Goal: Transaction & Acquisition: Purchase product/service

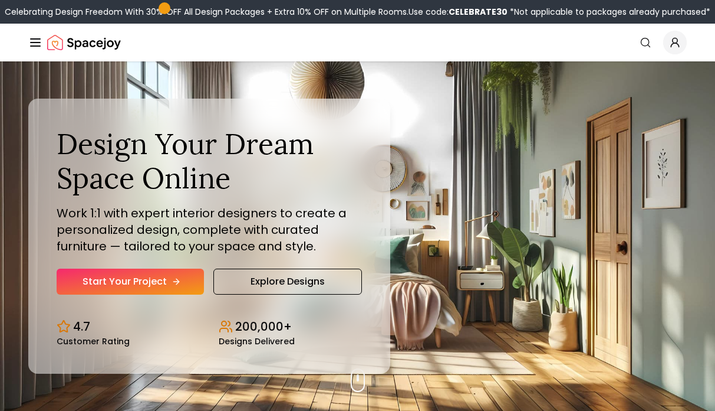
click at [177, 285] on icon "Hero section" at bounding box center [176, 281] width 9 height 9
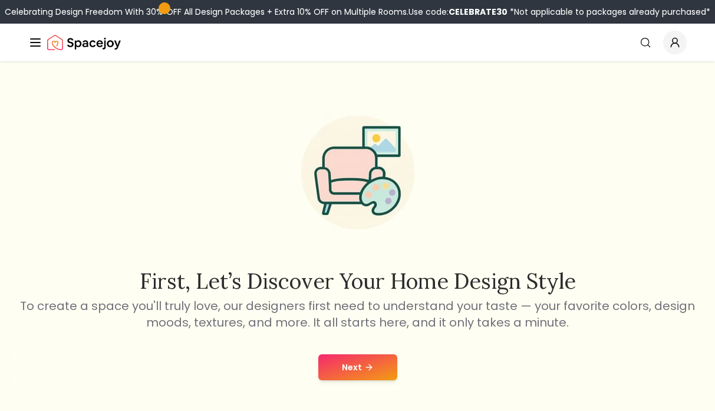
click at [361, 360] on button "Next" at bounding box center [358, 367] width 79 height 26
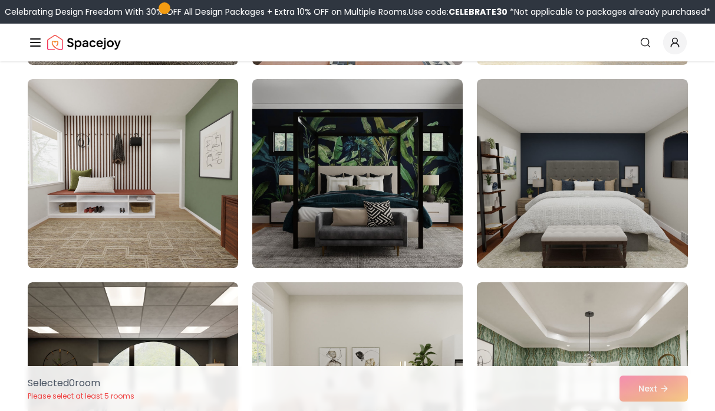
scroll to position [491, 0]
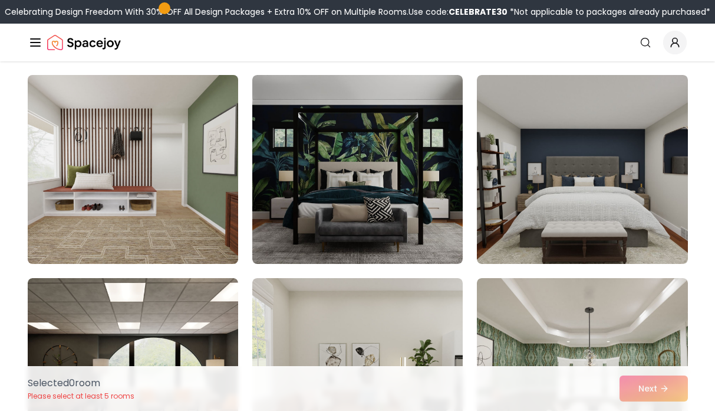
click at [190, 170] on img at bounding box center [132, 169] width 221 height 198
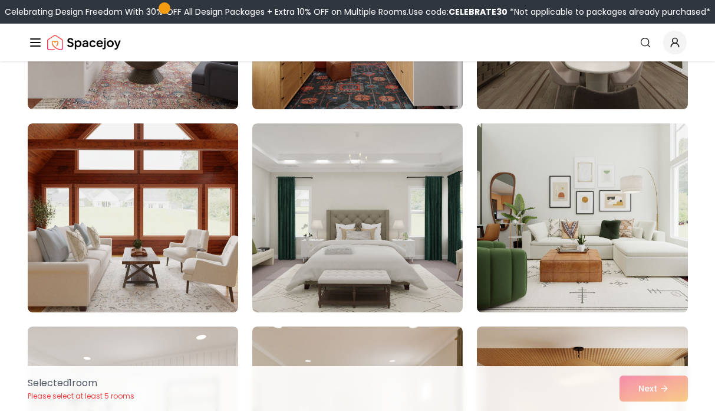
scroll to position [1653, 0]
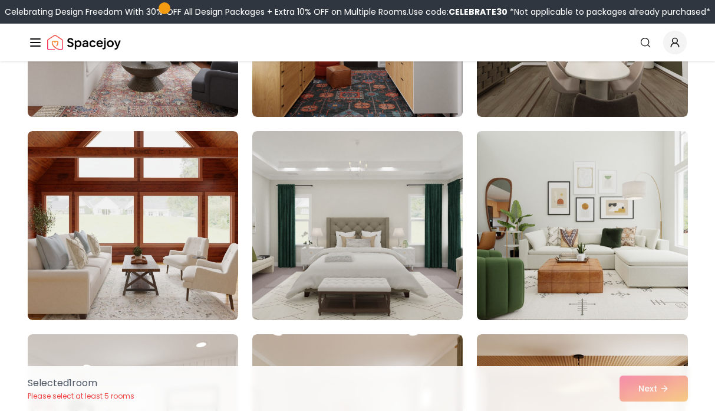
click at [576, 208] on img at bounding box center [582, 225] width 221 height 198
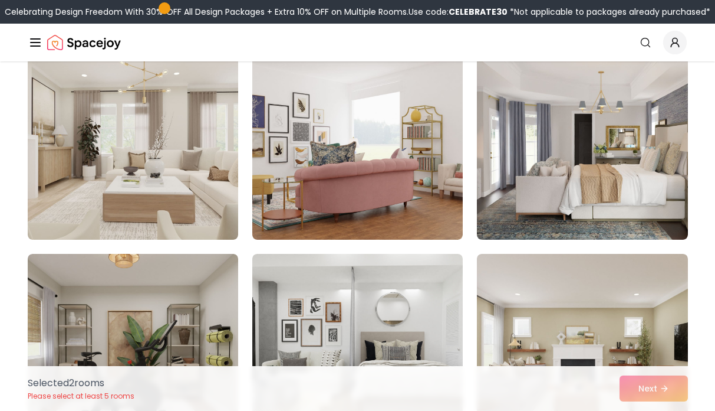
scroll to position [2342, 0]
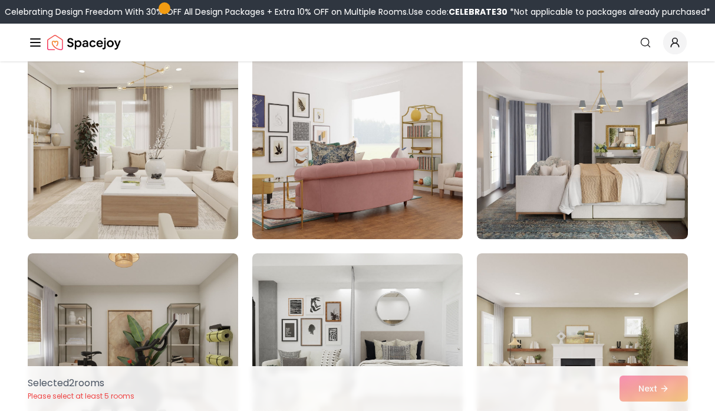
click at [201, 154] on img at bounding box center [132, 144] width 221 height 198
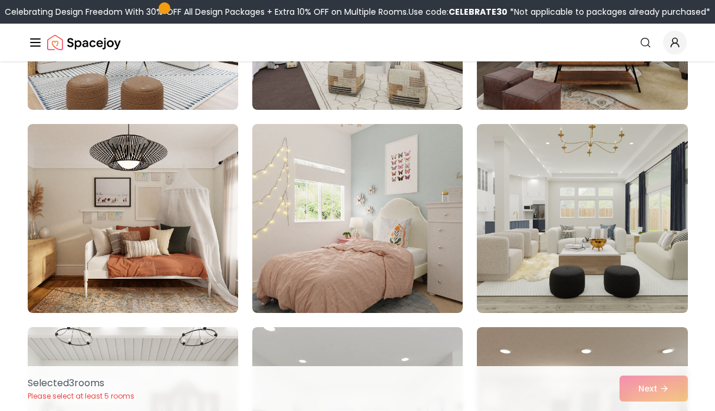
scroll to position [3084, 0]
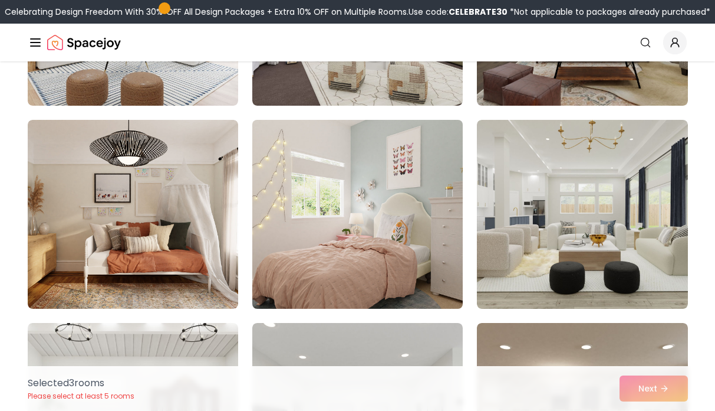
click at [329, 202] on img at bounding box center [357, 214] width 221 height 198
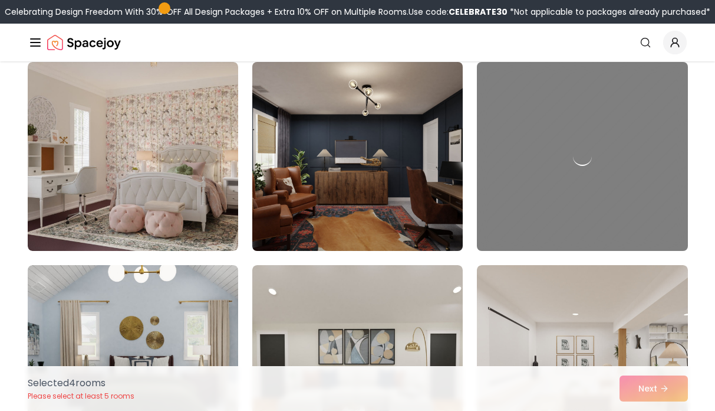
scroll to position [910, 0]
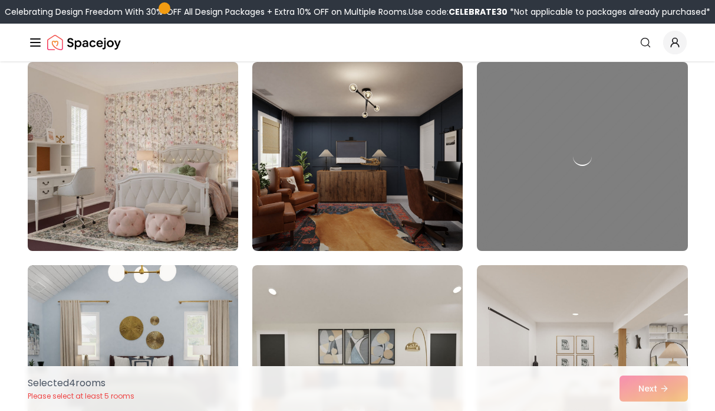
click at [173, 191] on img at bounding box center [132, 156] width 221 height 198
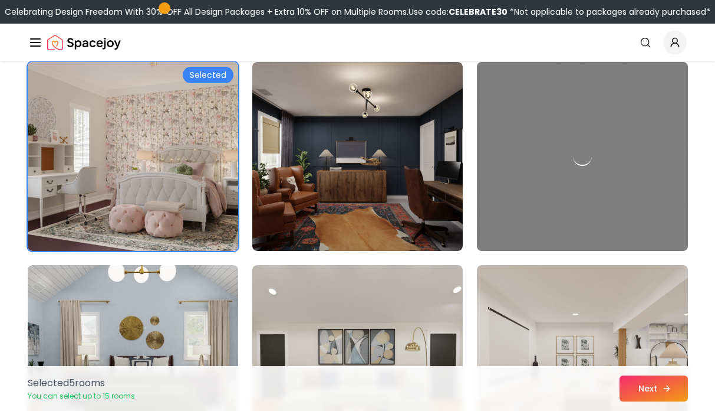
click at [659, 384] on button "Next" at bounding box center [654, 388] width 68 height 26
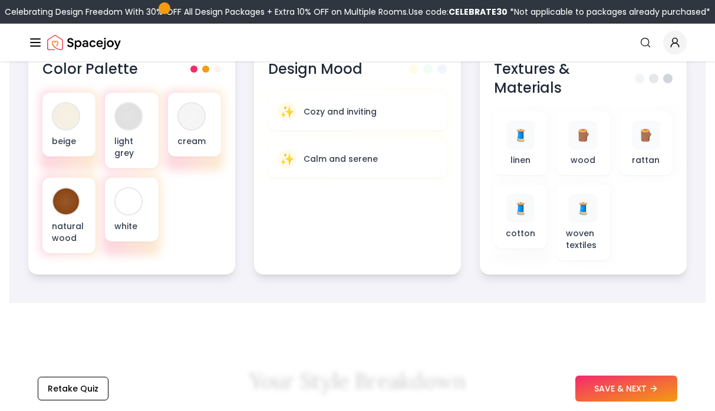
scroll to position [506, 0]
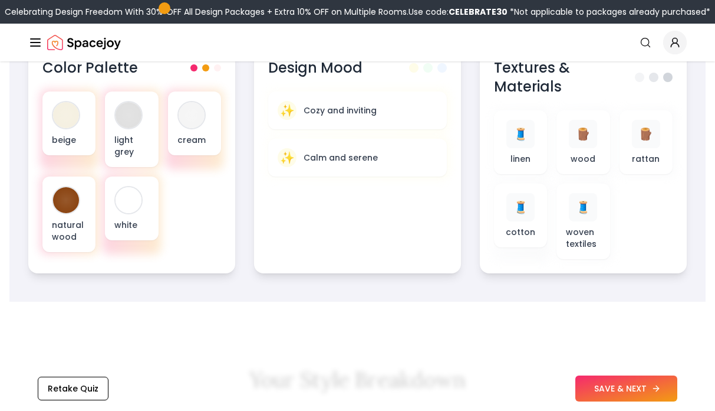
click at [599, 382] on button "SAVE & NEXT" at bounding box center [627, 388] width 102 height 26
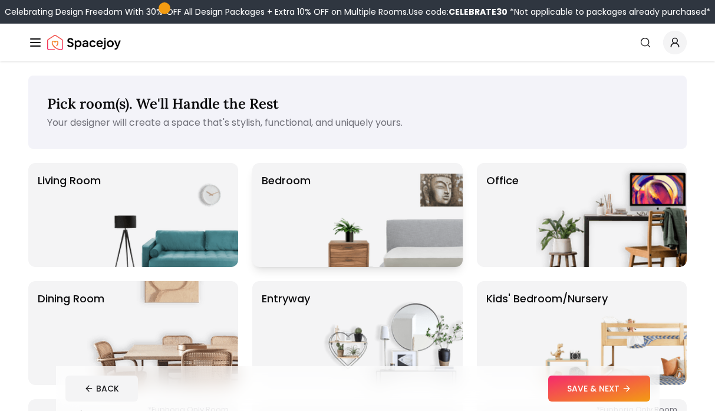
click at [357, 200] on img at bounding box center [387, 215] width 151 height 104
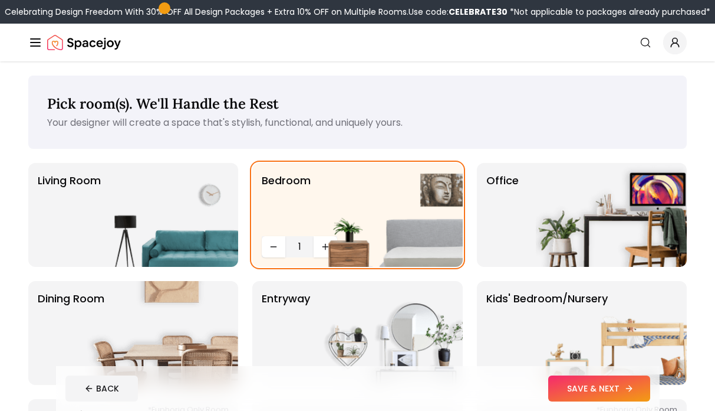
click at [583, 386] on button "SAVE & NEXT" at bounding box center [600, 388] width 102 height 26
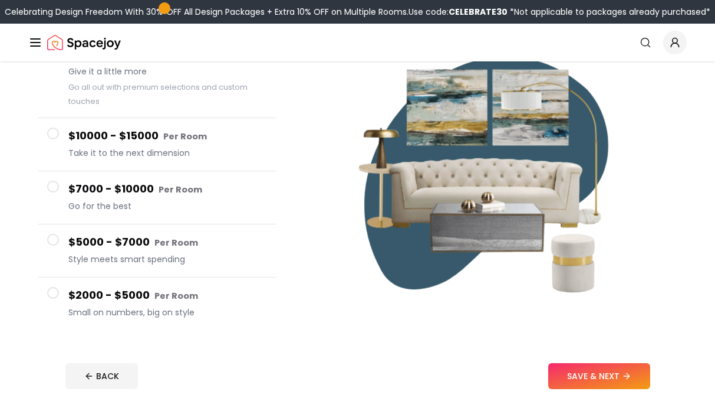
scroll to position [158, 0]
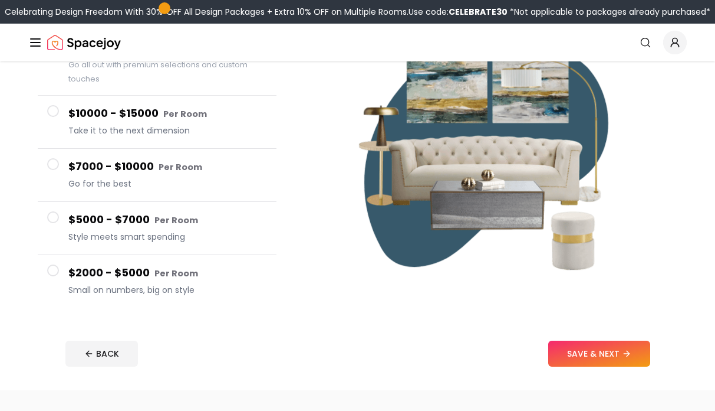
click at [224, 278] on h4 "$2000 - $5000 Per Room" at bounding box center [167, 272] width 199 height 17
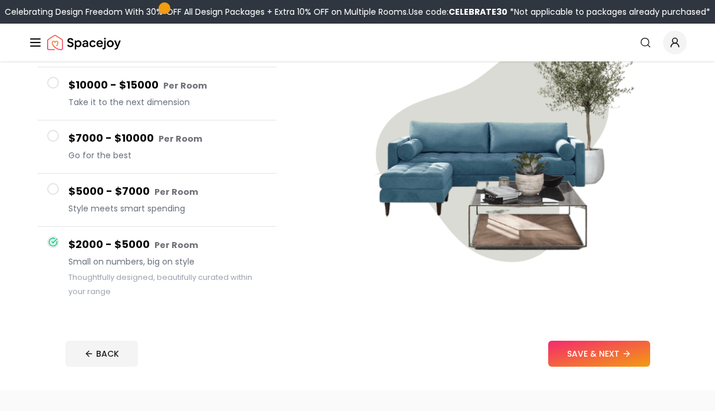
click at [220, 204] on span "Style meets smart spending" at bounding box center [167, 208] width 199 height 12
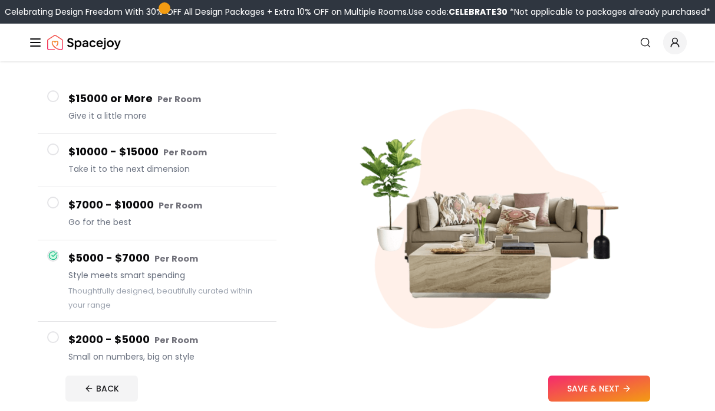
scroll to position [82, 0]
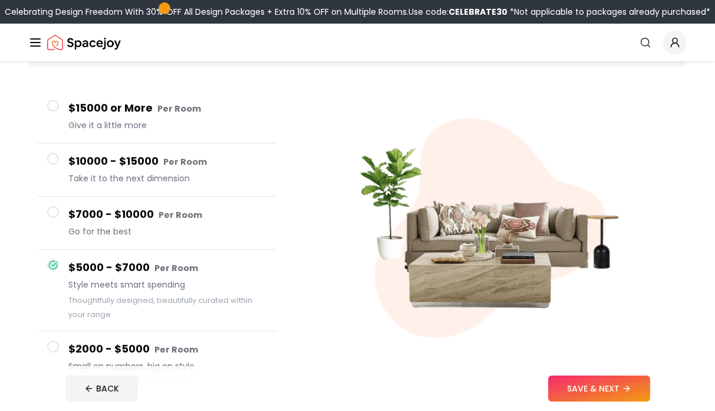
click at [207, 128] on span "Give it a little more" at bounding box center [167, 125] width 199 height 12
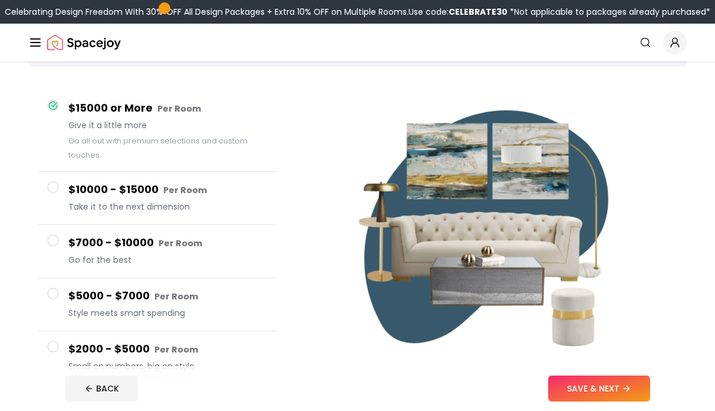
click at [213, 304] on h4 "$5000 - $7000 Per Room" at bounding box center [167, 295] width 199 height 17
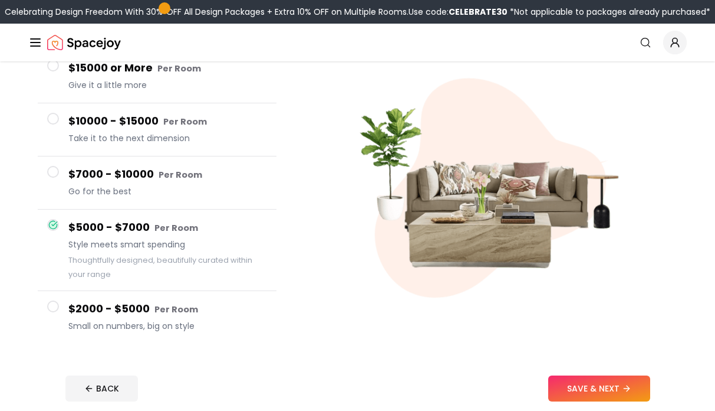
scroll to position [146, 0]
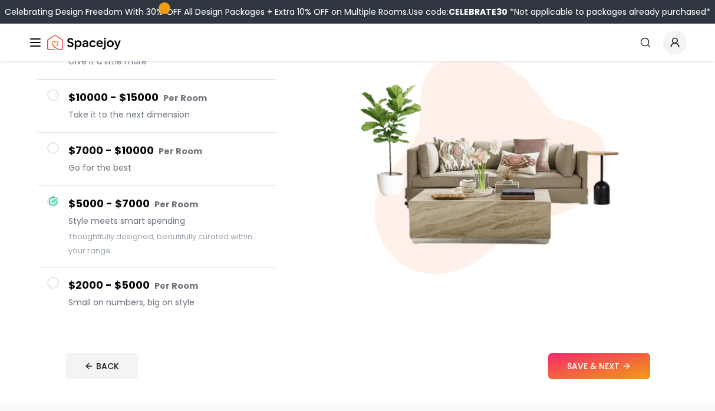
click at [236, 294] on div "$2000 - $5000 Per Room Small on numbers, big on style" at bounding box center [167, 294] width 199 height 34
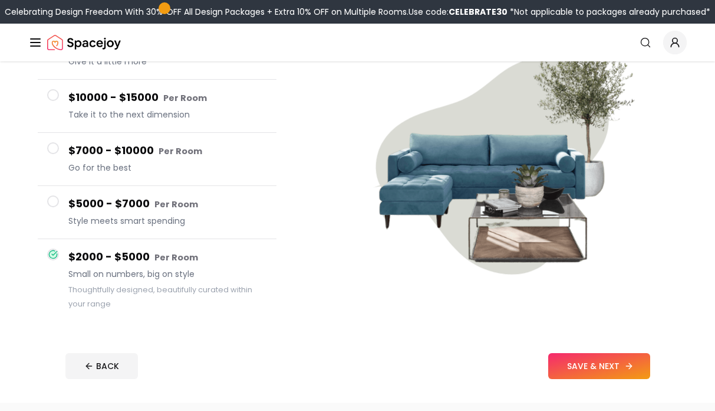
click at [609, 367] on button "SAVE & NEXT" at bounding box center [600, 366] width 102 height 26
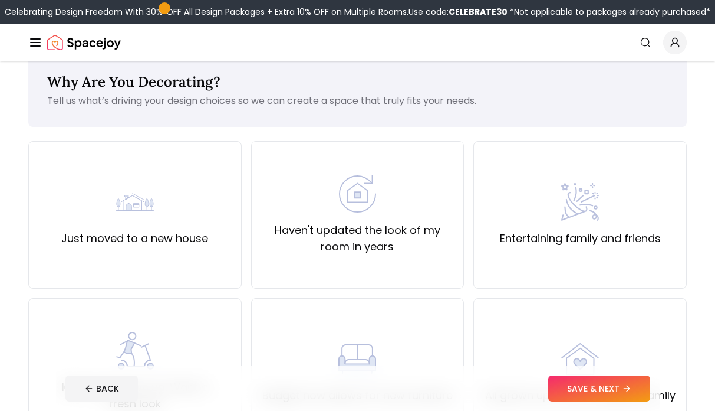
scroll to position [24, 0]
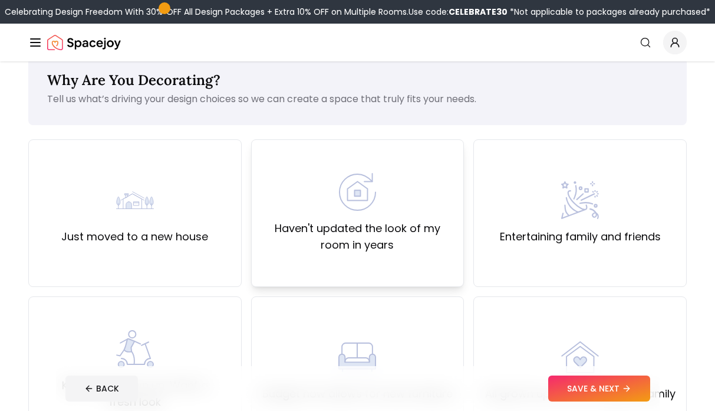
click at [435, 256] on div "Haven't updated the look of my room in years" at bounding box center [358, 212] width 214 height 147
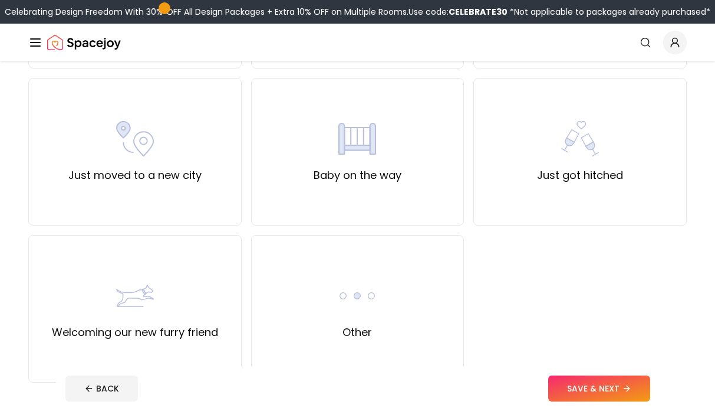
scroll to position [401, 0]
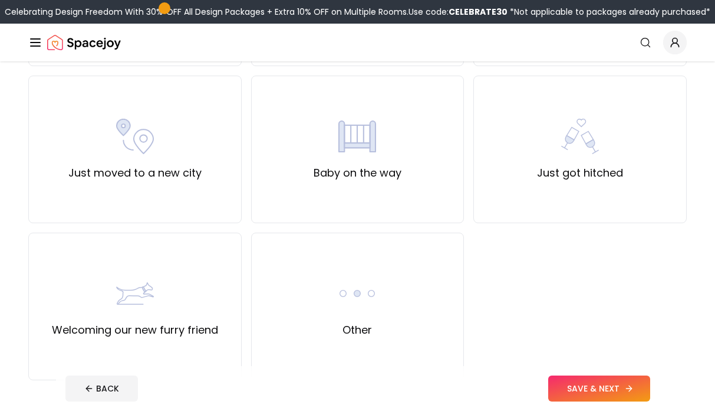
click at [559, 381] on button "SAVE & NEXT" at bounding box center [600, 388] width 102 height 26
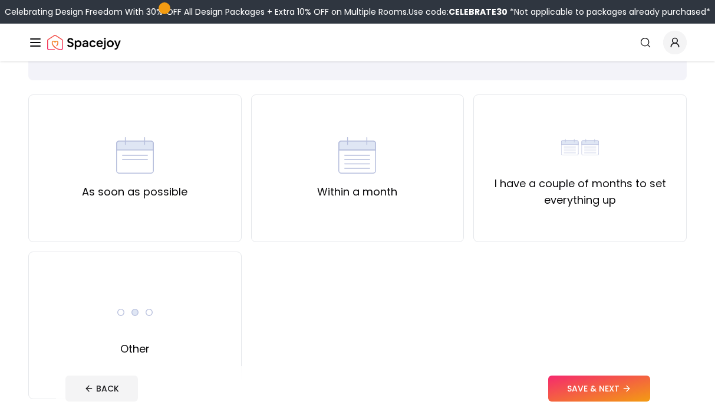
scroll to position [69, 0]
click at [527, 206] on label "I have a couple of months to set everything up" at bounding box center [580, 191] width 193 height 33
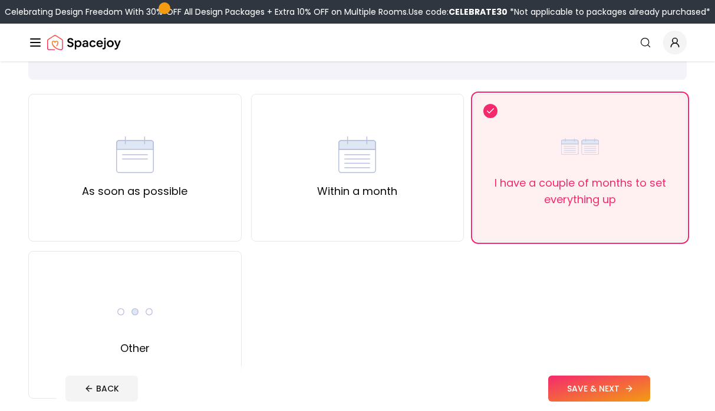
click at [573, 383] on button "SAVE & NEXT" at bounding box center [600, 388] width 102 height 26
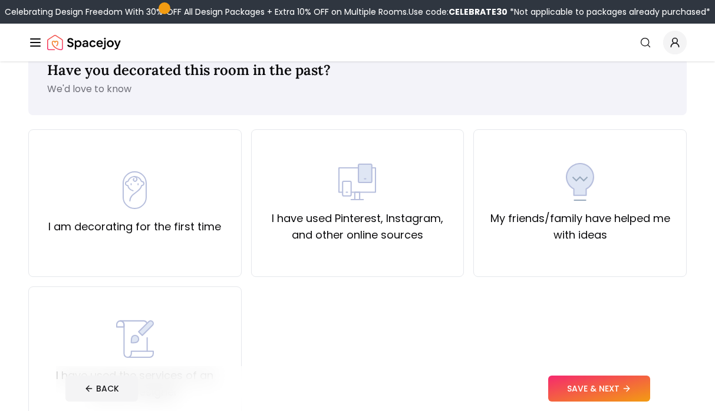
scroll to position [35, 0]
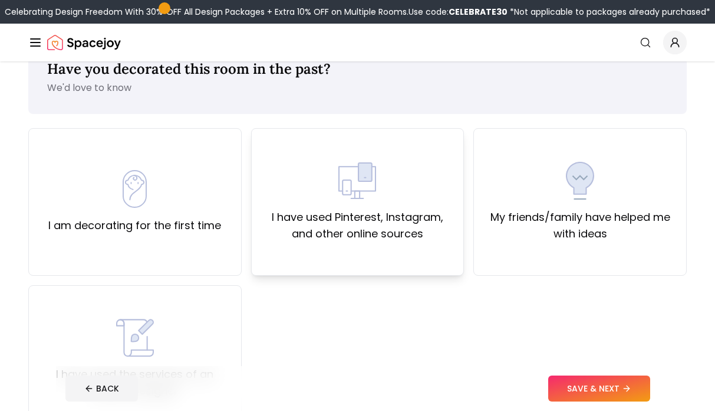
click at [422, 248] on div "I have used Pinterest, Instagram, and other online sources" at bounding box center [358, 201] width 214 height 147
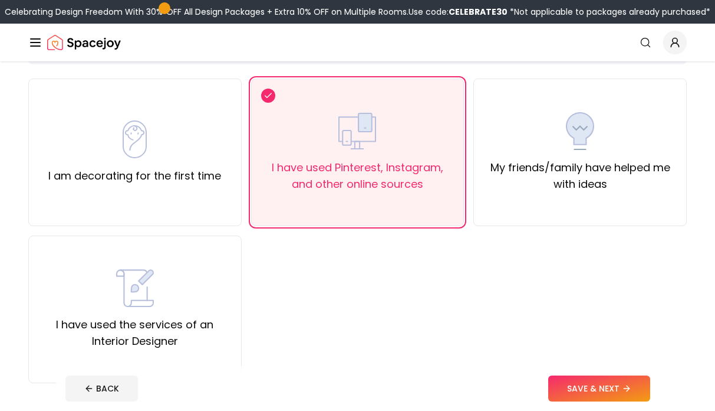
scroll to position [93, 0]
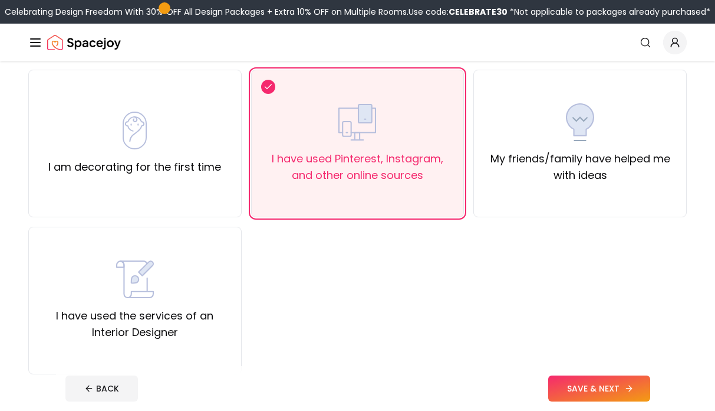
click at [595, 380] on button "SAVE & NEXT" at bounding box center [600, 388] width 102 height 26
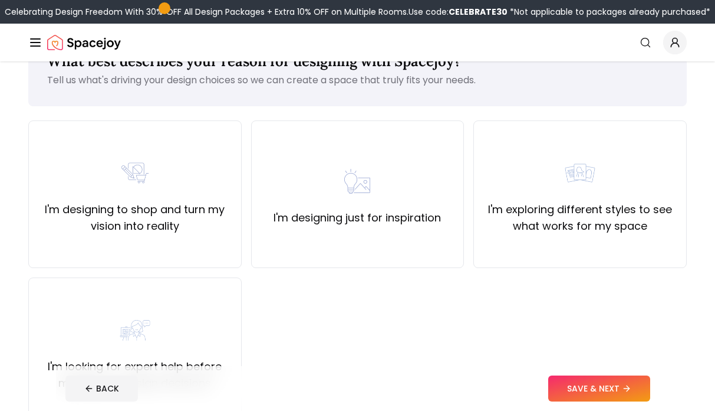
scroll to position [58, 0]
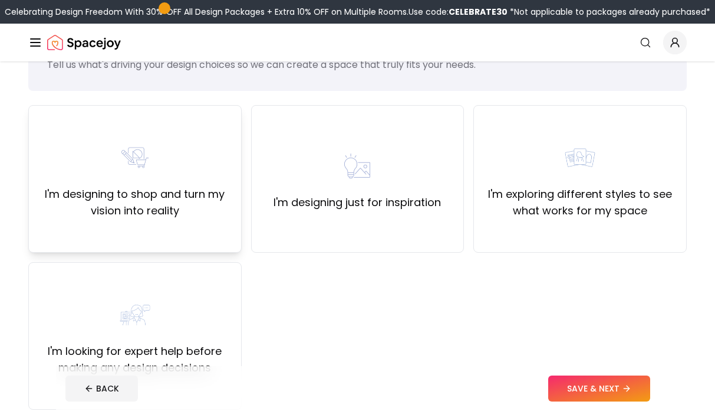
click at [225, 228] on div "I'm designing to shop and turn my vision into reality" at bounding box center [135, 178] width 214 height 147
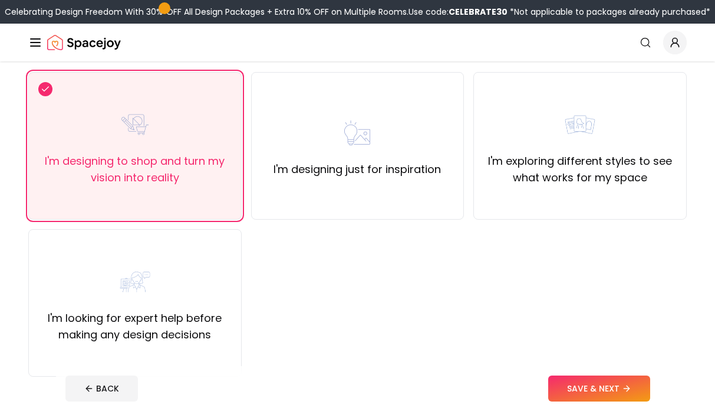
scroll to position [119, 0]
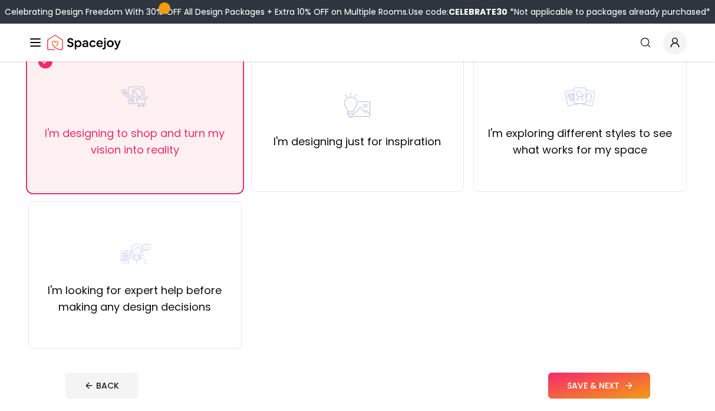
click at [576, 375] on button "SAVE & NEXT" at bounding box center [600, 385] width 102 height 26
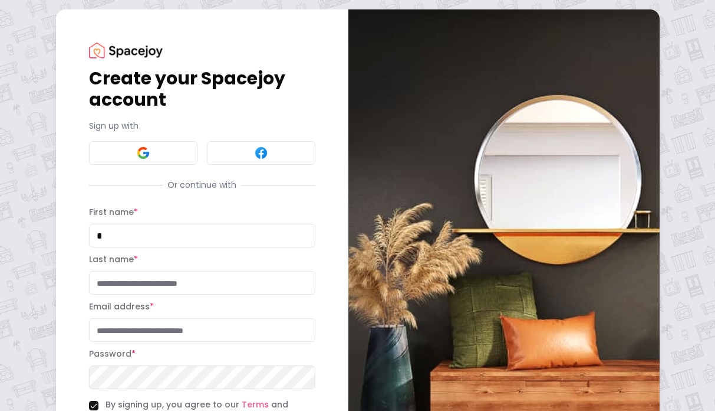
type input "*"
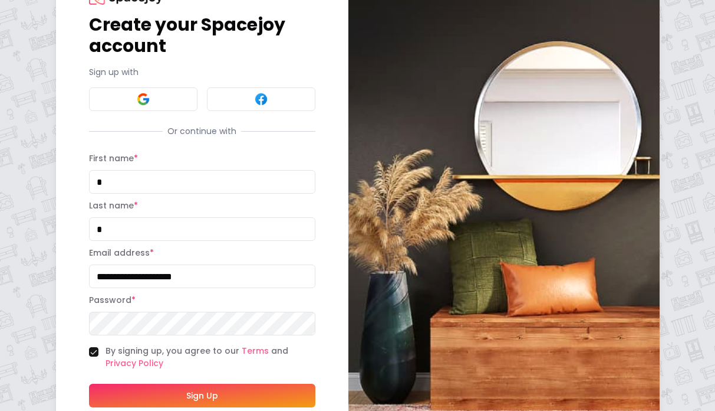
scroll to position [73, 0]
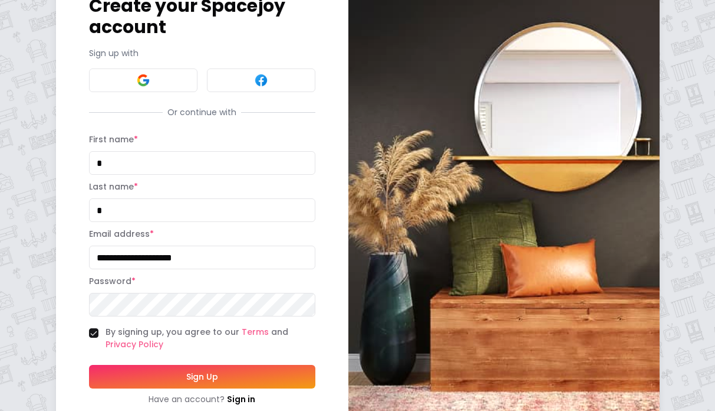
type input "**********"
click at [234, 365] on button "Sign Up" at bounding box center [202, 377] width 227 height 24
click at [225, 373] on button "Sign Up" at bounding box center [202, 377] width 227 height 24
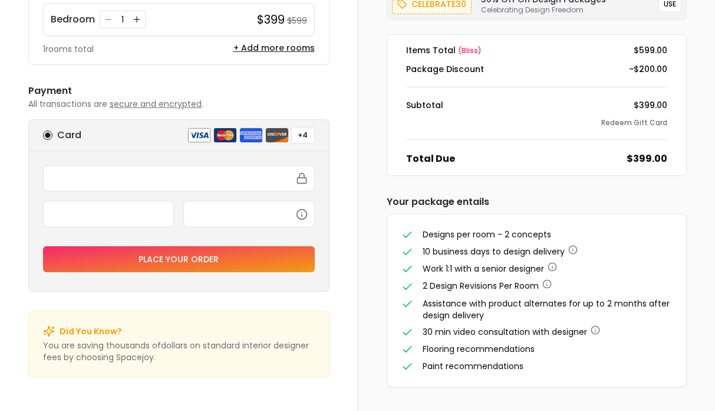
scroll to position [144, 0]
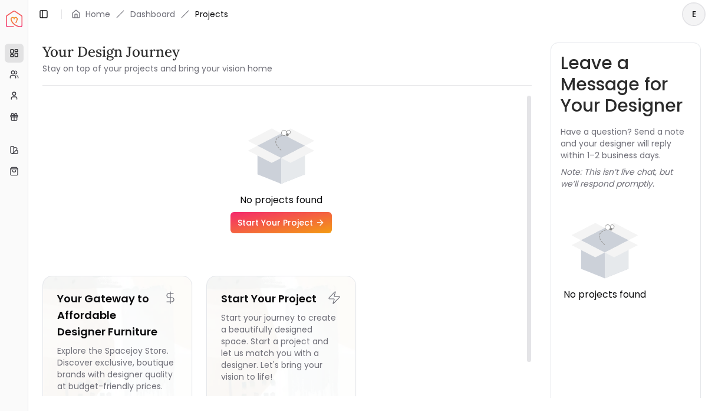
click at [311, 223] on link "Start Your Project" at bounding box center [281, 222] width 101 height 21
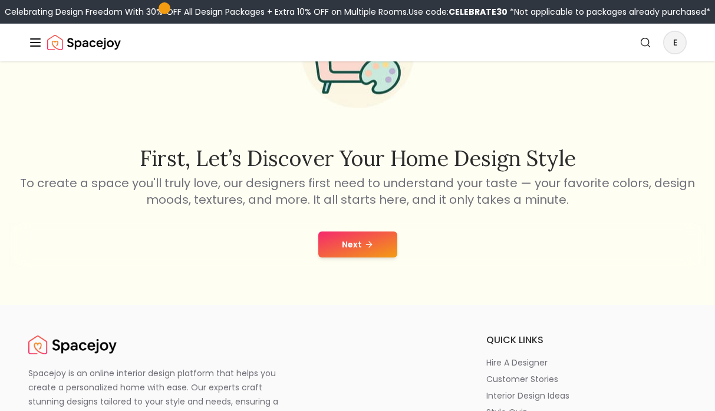
scroll to position [113, 0]
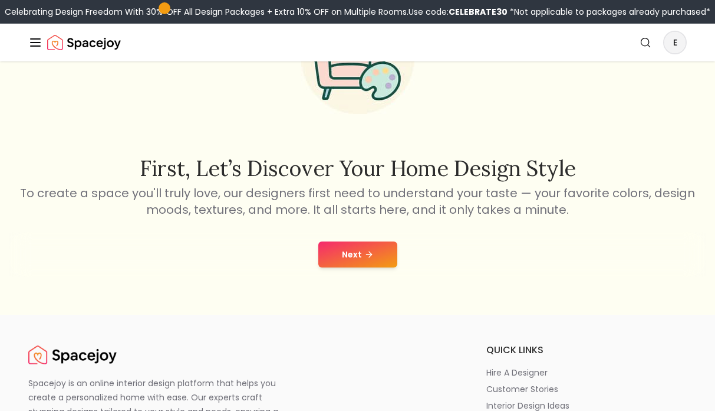
click at [367, 254] on icon at bounding box center [369, 254] width 9 height 9
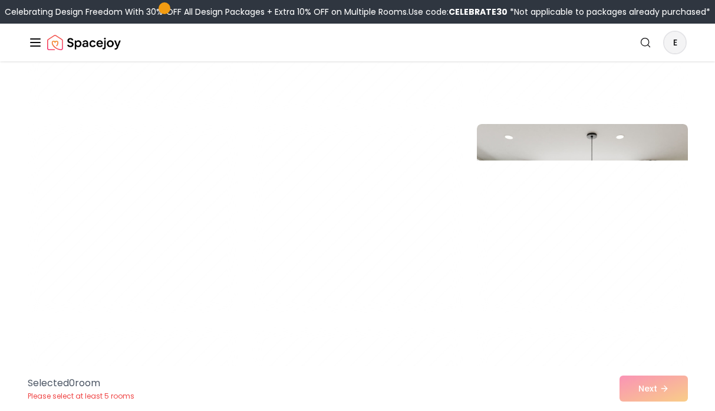
scroll to position [1256, 0]
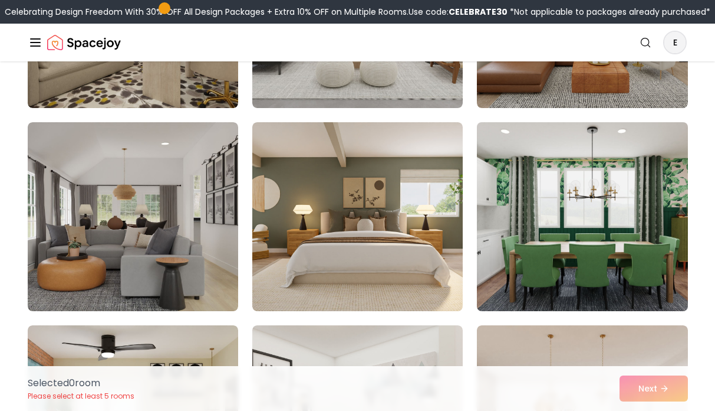
click at [511, 235] on img at bounding box center [582, 216] width 221 height 198
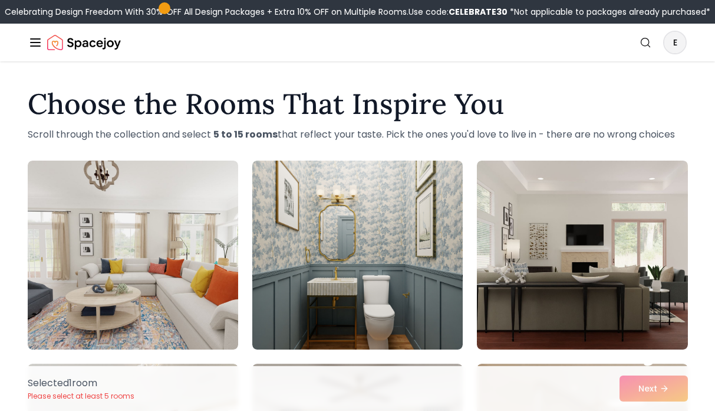
scroll to position [0, 0]
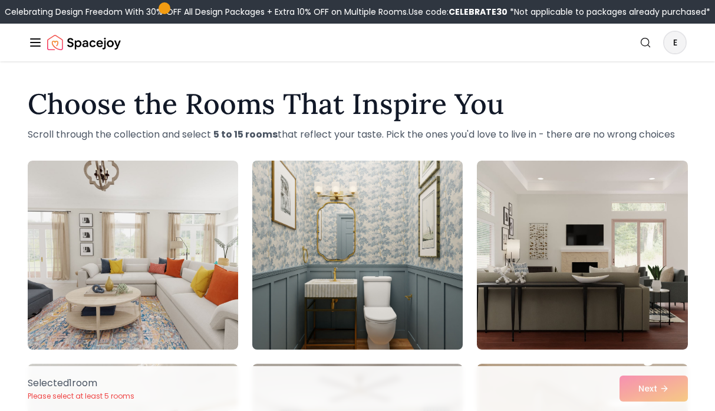
click at [406, 227] on img at bounding box center [357, 255] width 221 height 198
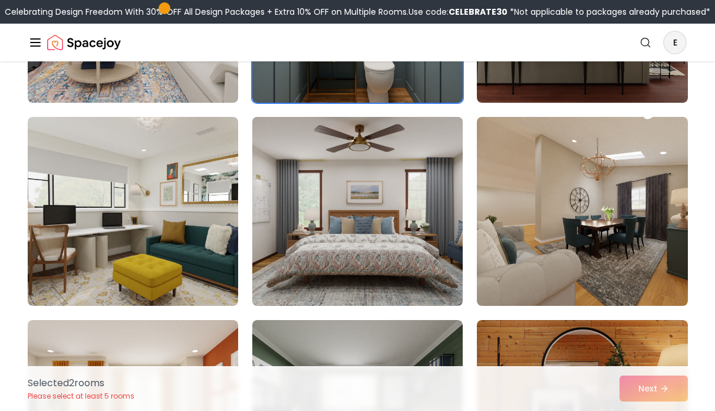
scroll to position [247, 0]
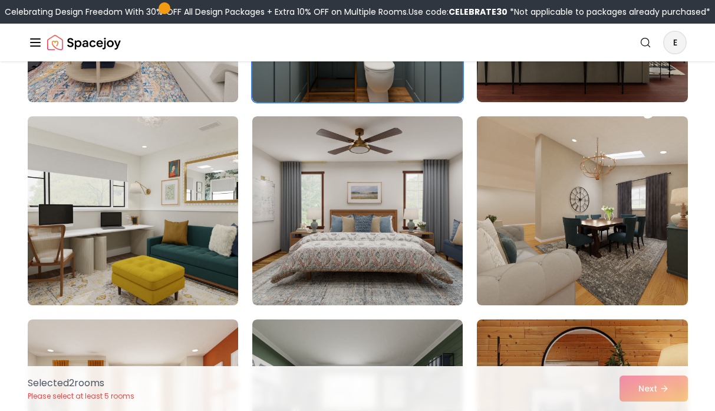
click at [228, 211] on img at bounding box center [132, 210] width 221 height 198
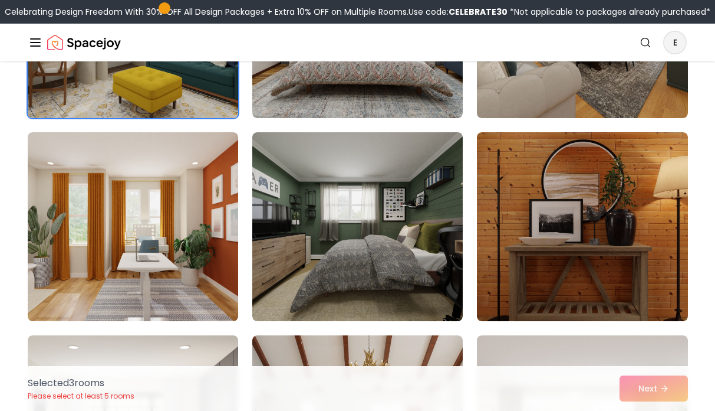
scroll to position [436, 0]
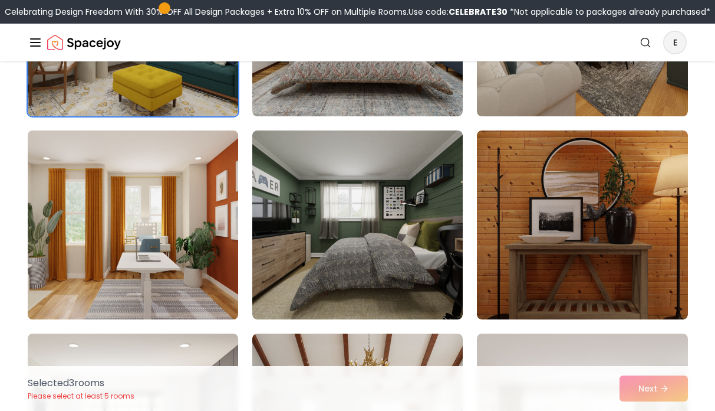
click at [169, 251] on img at bounding box center [132, 225] width 221 height 198
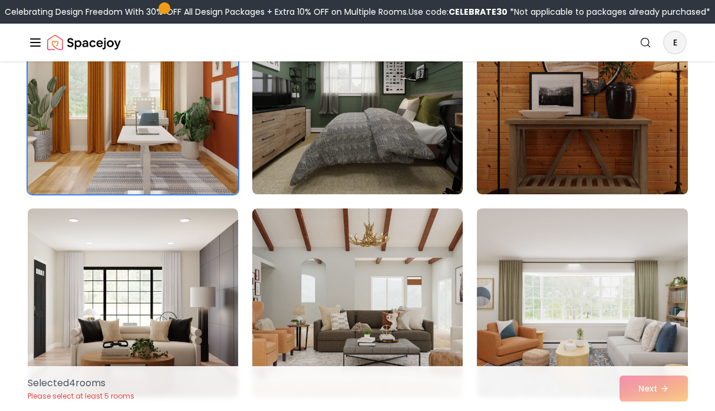
scroll to position [572, 0]
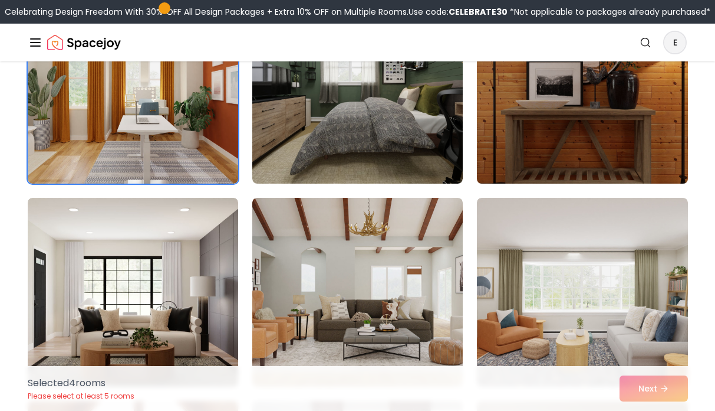
click at [559, 107] on img at bounding box center [582, 89] width 221 height 198
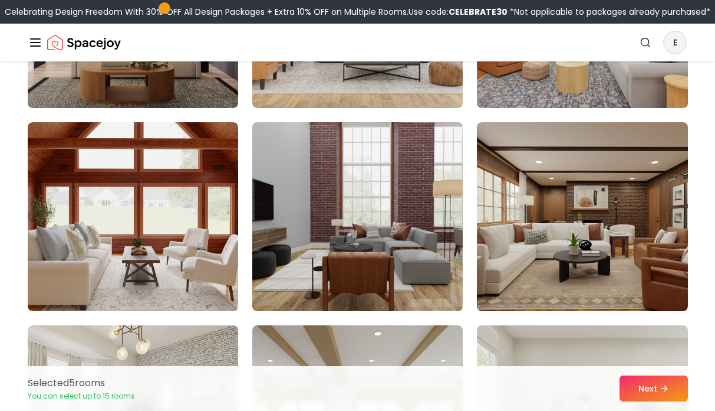
scroll to position [855, 0]
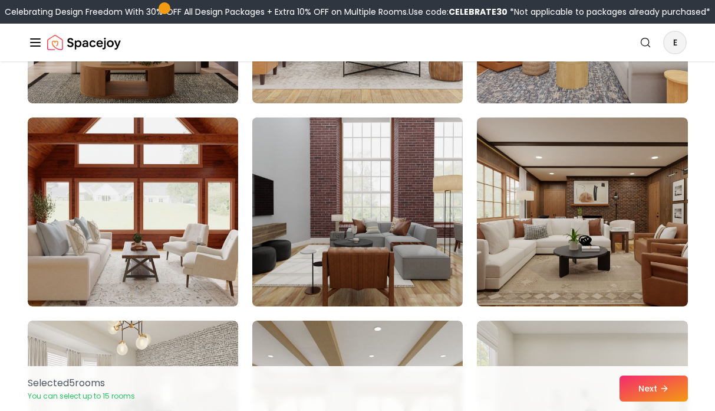
click at [357, 286] on img at bounding box center [357, 212] width 221 height 198
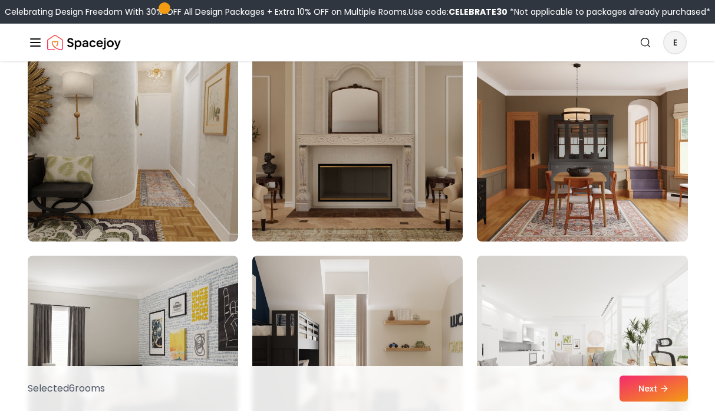
scroll to position [2139, 0]
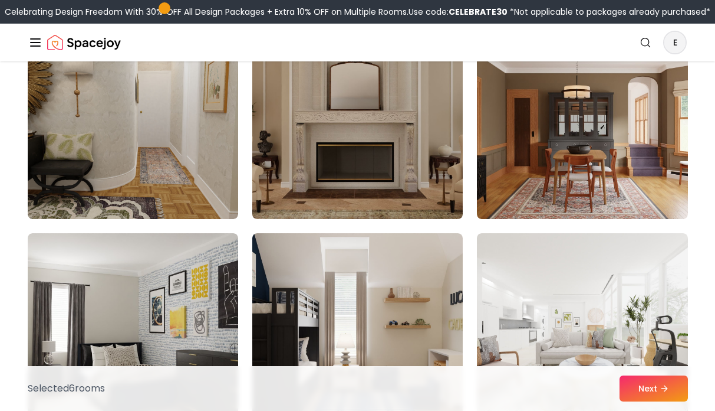
click at [367, 185] on img at bounding box center [357, 124] width 221 height 198
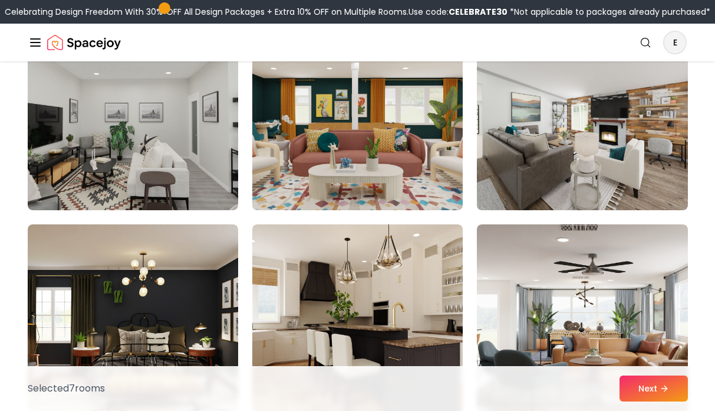
scroll to position [2575, 0]
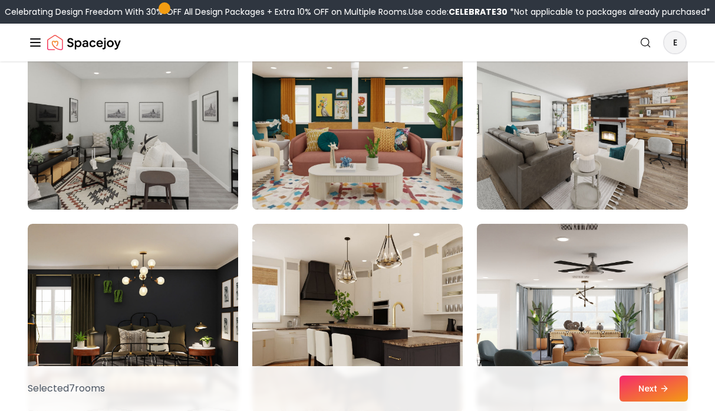
click at [382, 170] on img at bounding box center [357, 115] width 221 height 198
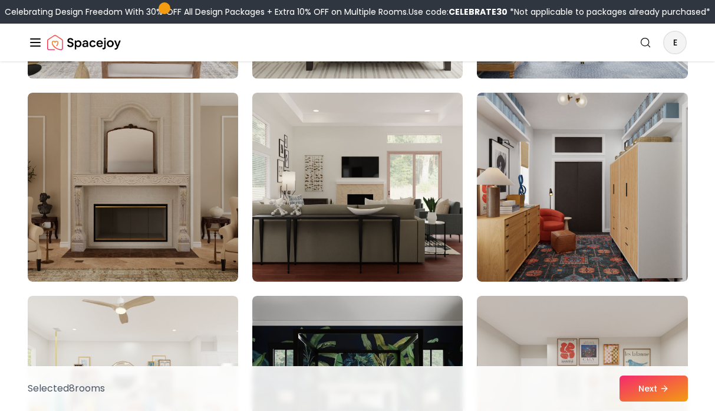
scroll to position [3112, 0]
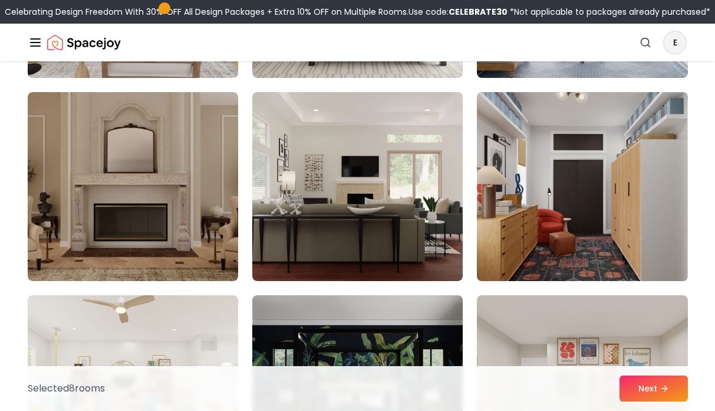
click at [536, 157] on img at bounding box center [582, 186] width 221 height 198
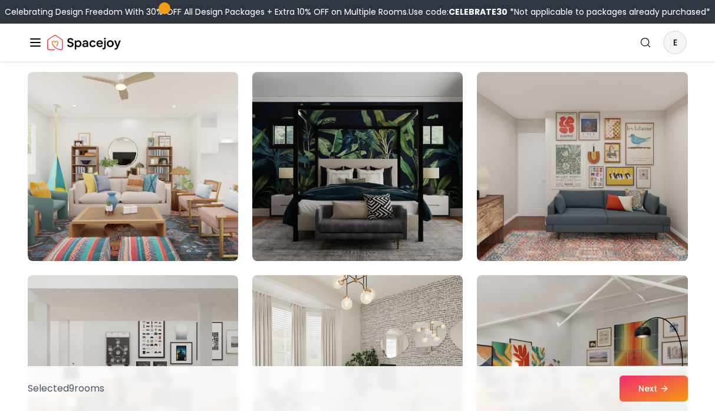
scroll to position [3336, 0]
click at [563, 125] on img at bounding box center [582, 166] width 221 height 198
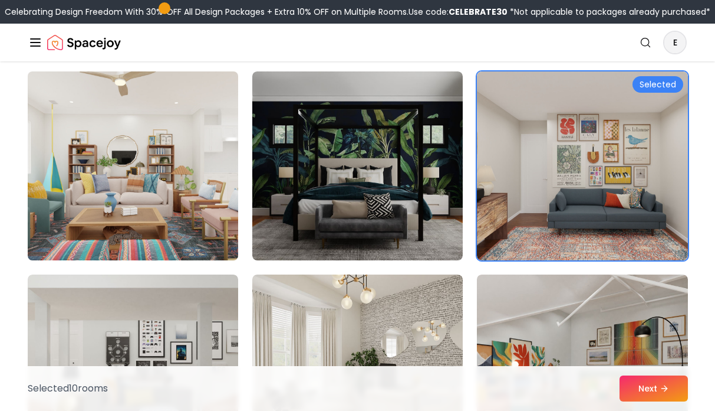
click at [182, 192] on img at bounding box center [132, 166] width 221 height 198
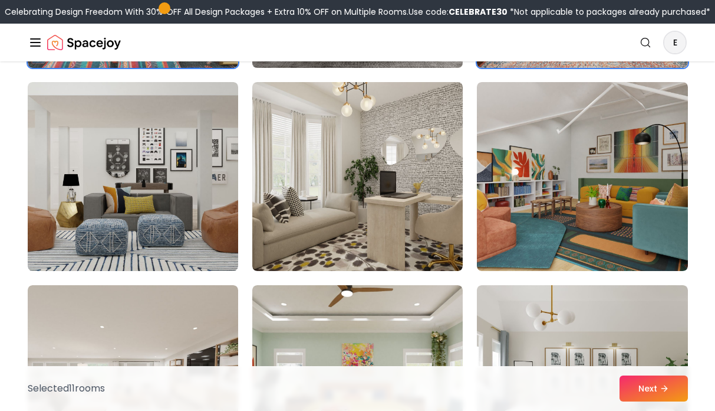
scroll to position [3554, 0]
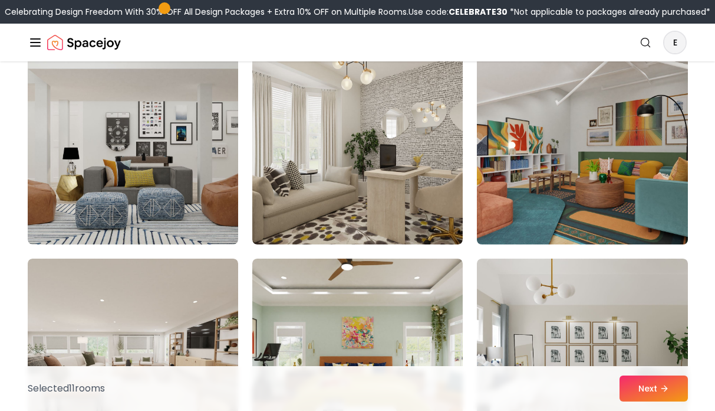
click at [539, 110] on img at bounding box center [582, 150] width 221 height 198
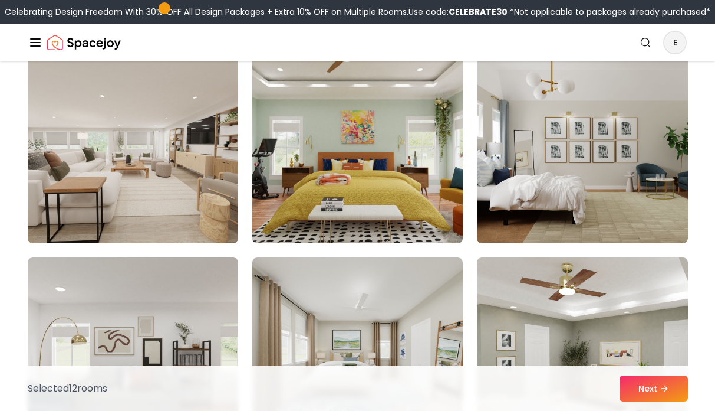
click at [363, 195] on img at bounding box center [357, 149] width 221 height 198
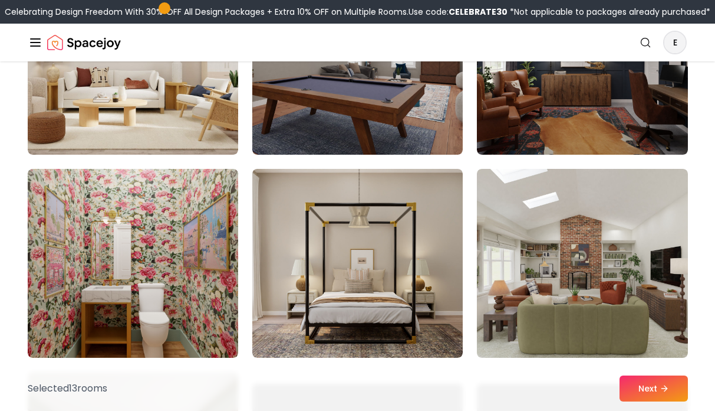
scroll to position [4475, 0]
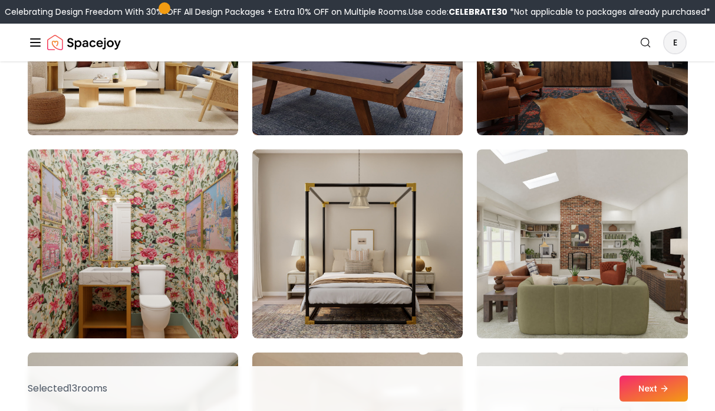
click at [203, 242] on img at bounding box center [132, 244] width 221 height 198
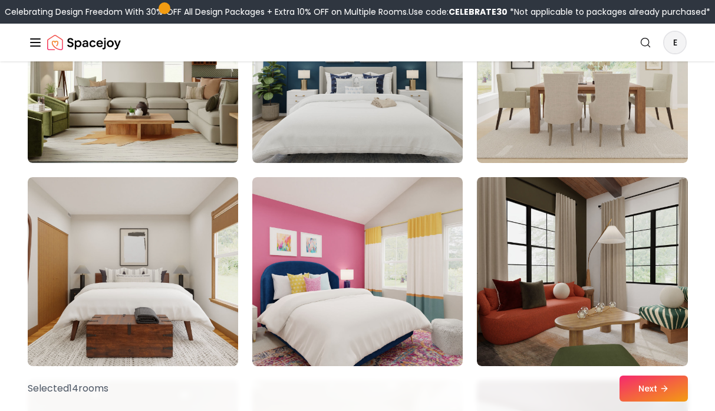
scroll to position [5260, 0]
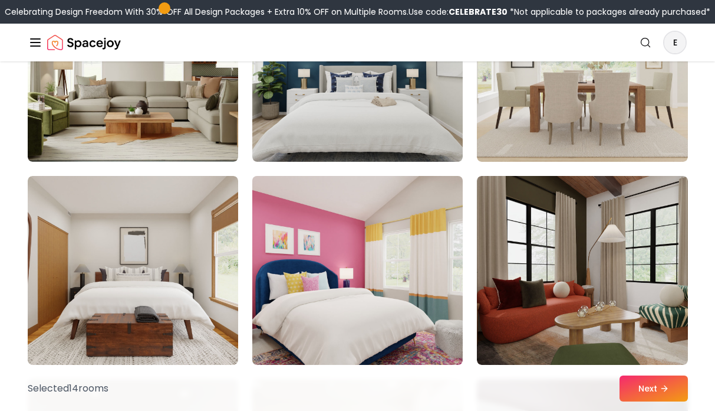
click at [369, 242] on img at bounding box center [357, 270] width 221 height 198
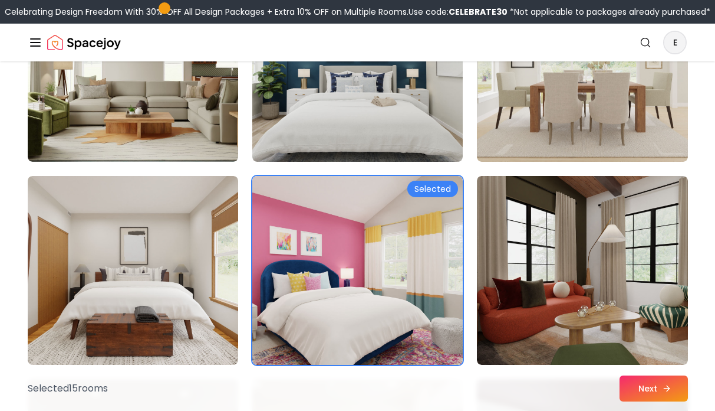
click at [652, 388] on button "Next" at bounding box center [654, 388] width 68 height 26
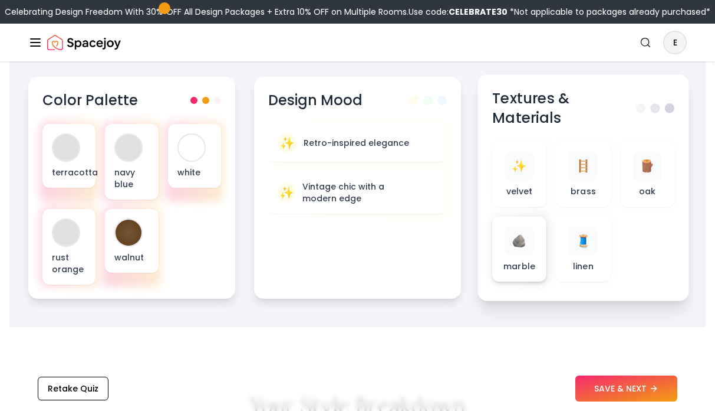
scroll to position [474, 0]
